Goal: Go to known website: Go to known website

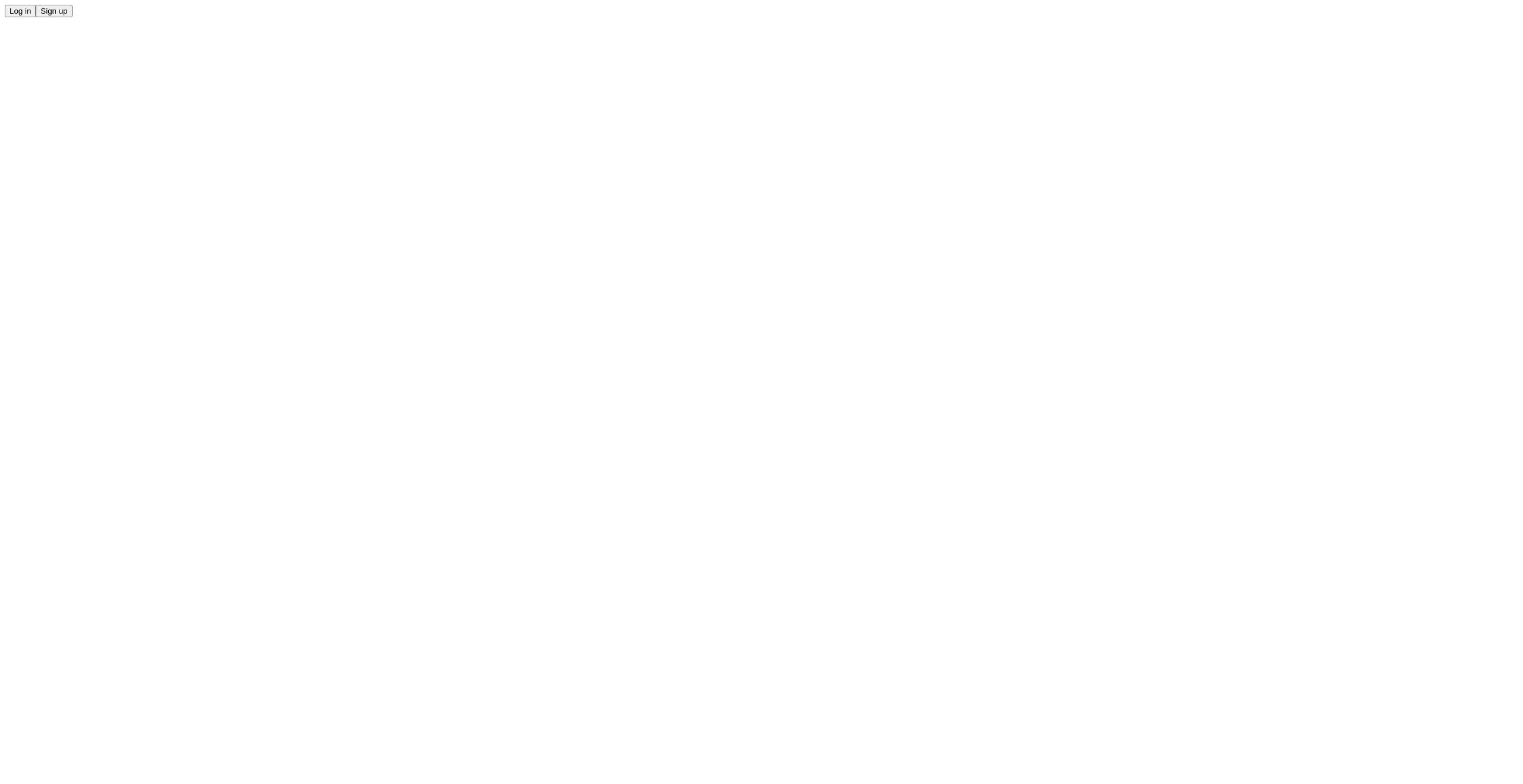
click at [31, 16] on span "Log in" at bounding box center [20, 10] width 21 height 9
